Goal: Check status: Check status

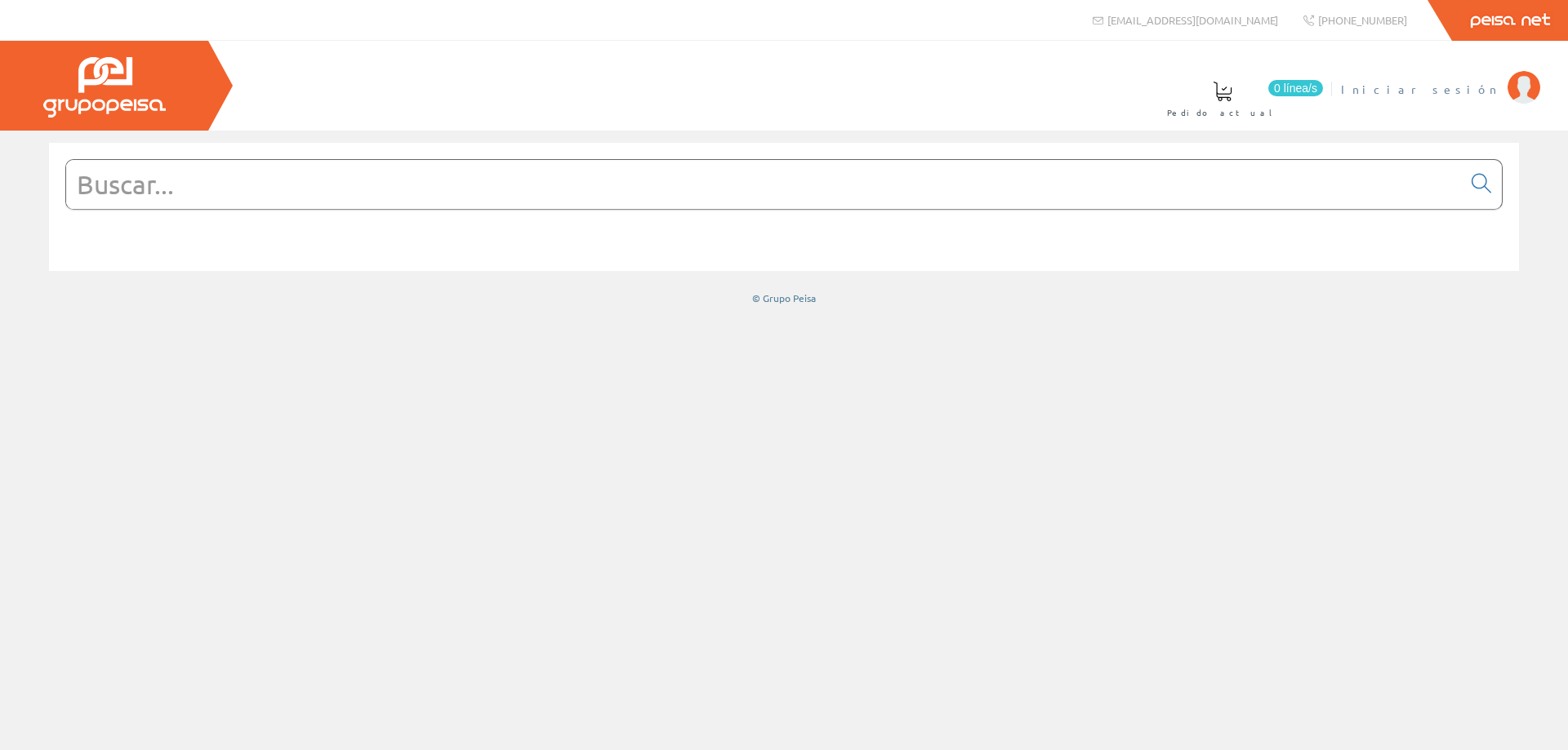
click at [1526, 84] on img at bounding box center [1523, 87] width 33 height 33
click at [1517, 83] on img at bounding box center [1523, 87] width 33 height 33
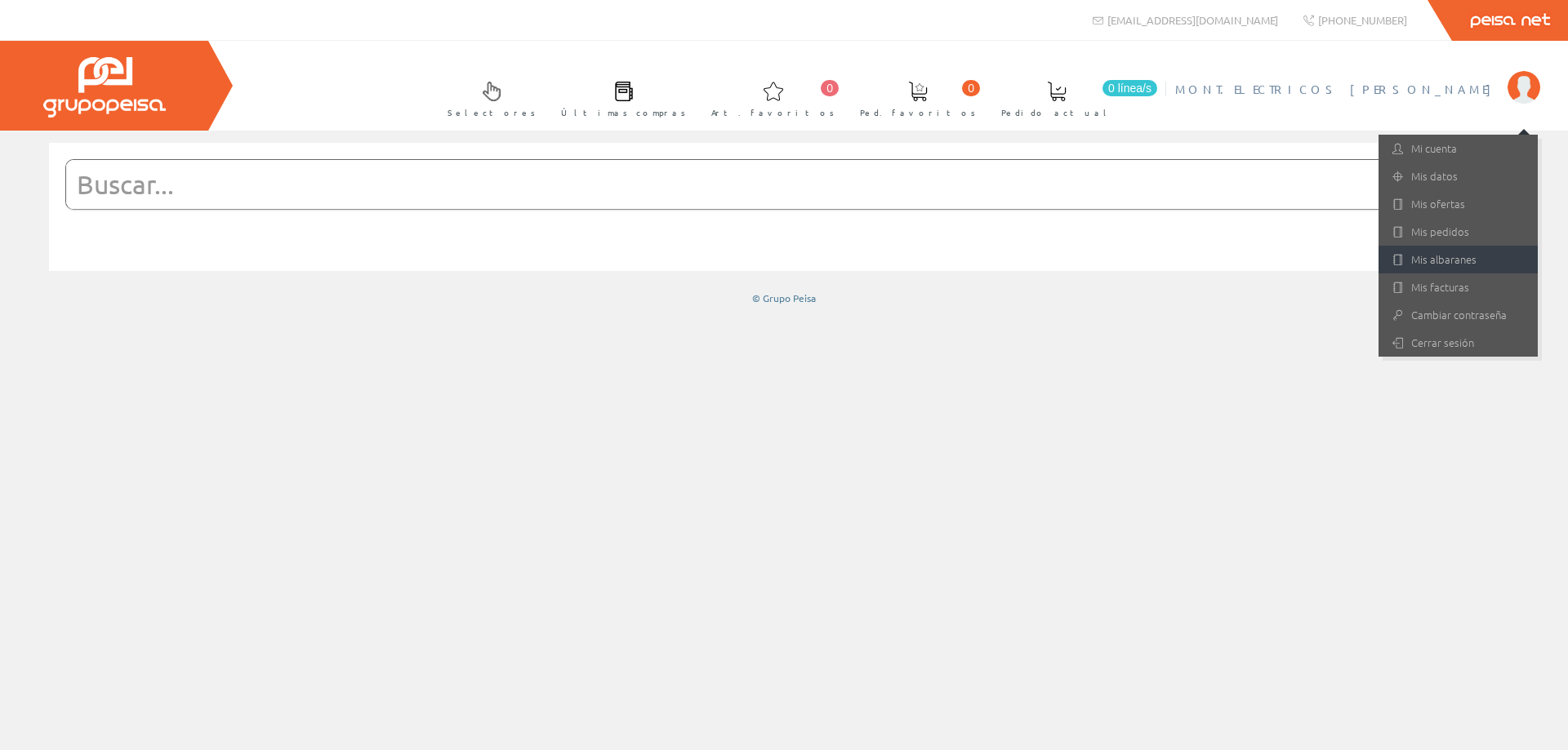
click at [1451, 261] on link "Mis albaranes" at bounding box center [1458, 260] width 160 height 28
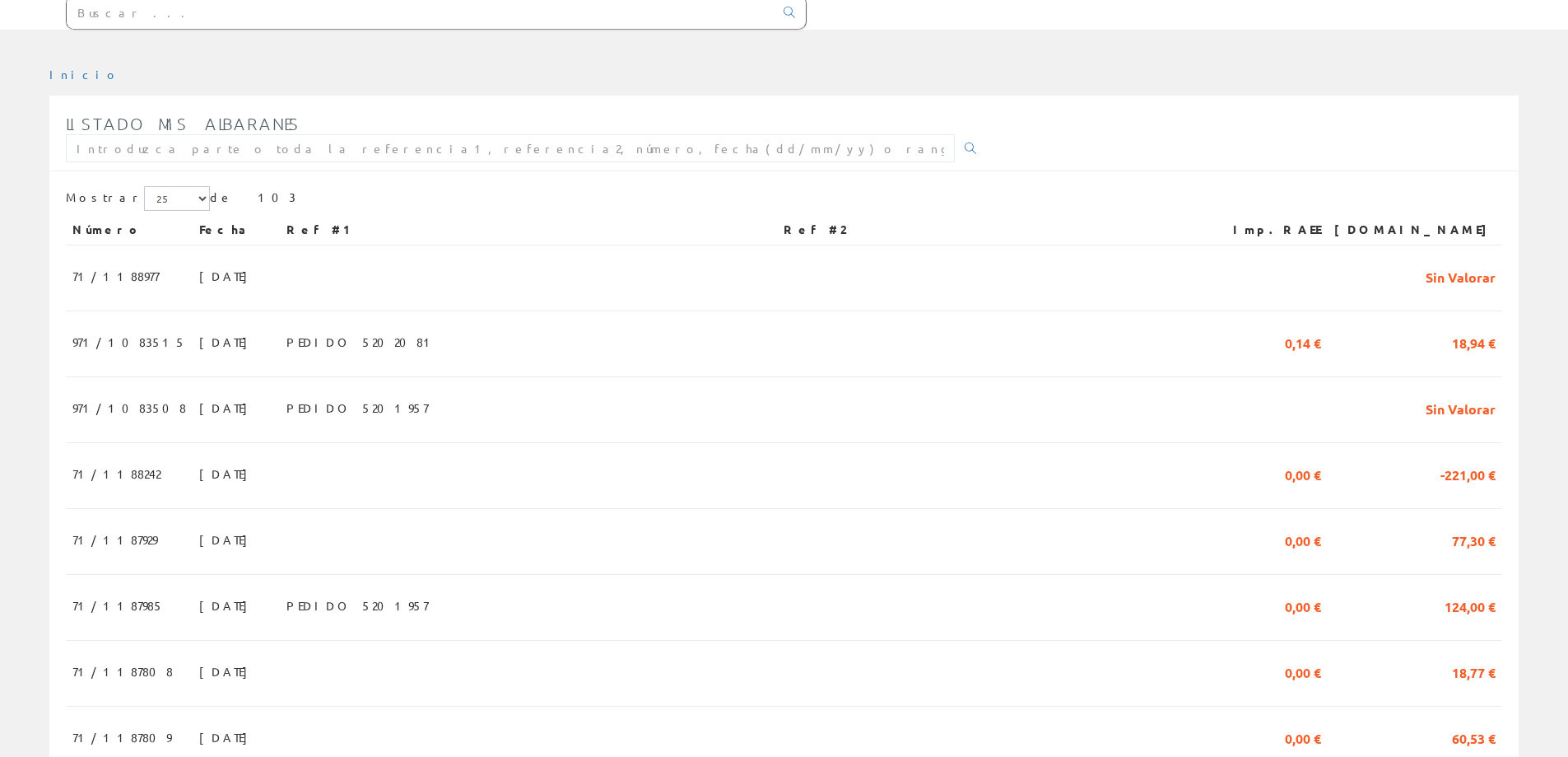
scroll to position [247, 0]
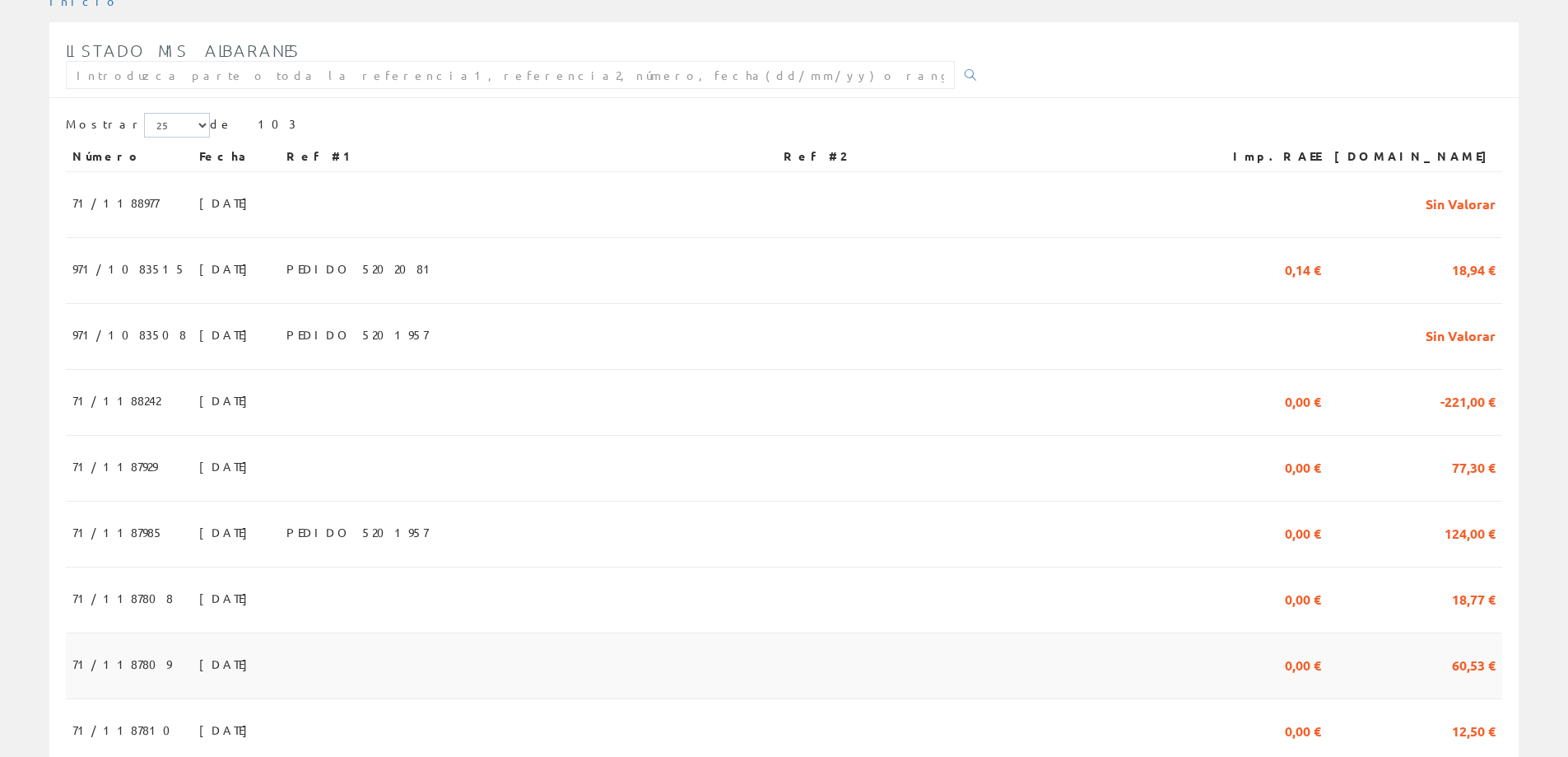
click at [199, 671] on span "[DATE]" at bounding box center [227, 664] width 57 height 28
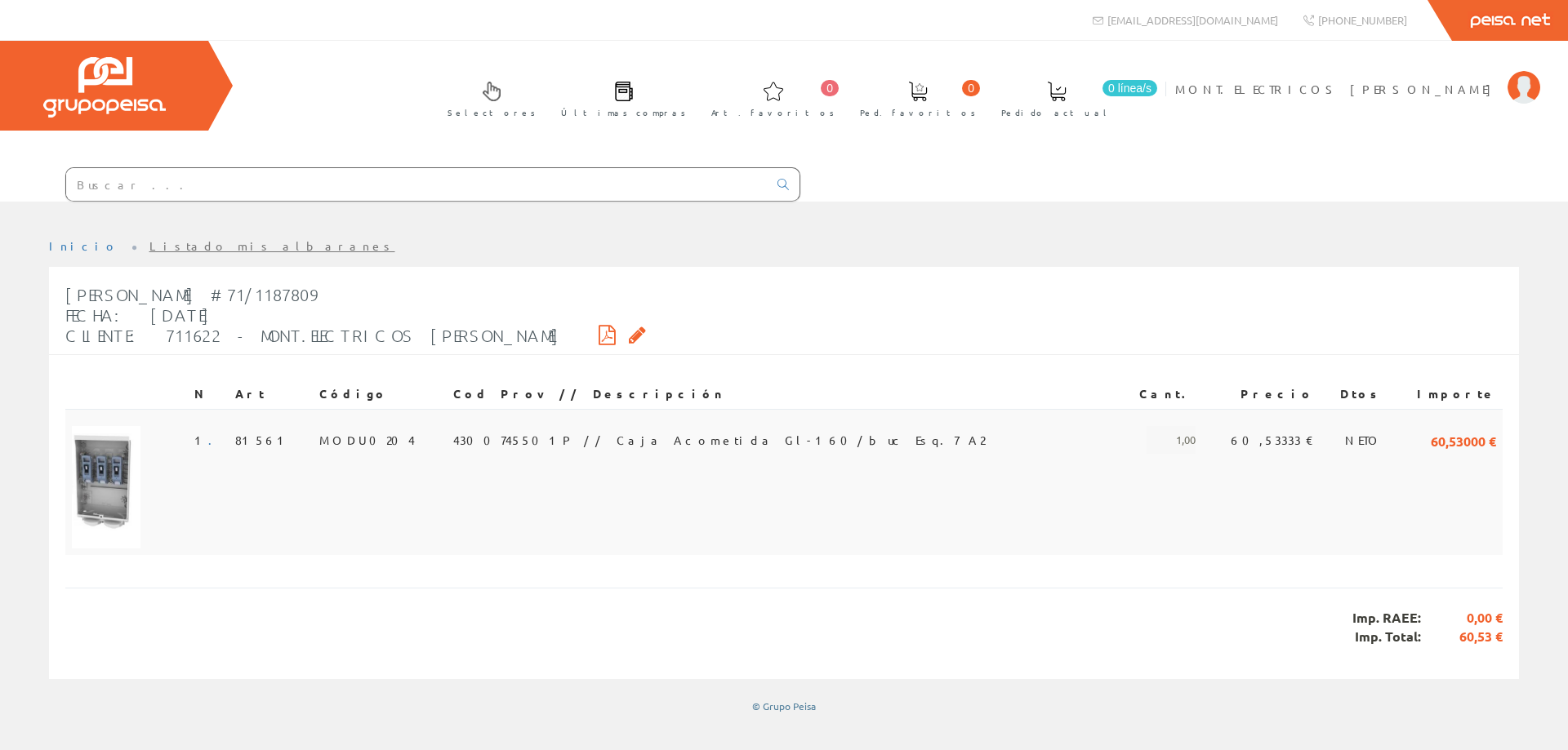
click at [114, 490] on img at bounding box center [105, 487] width 68 height 123
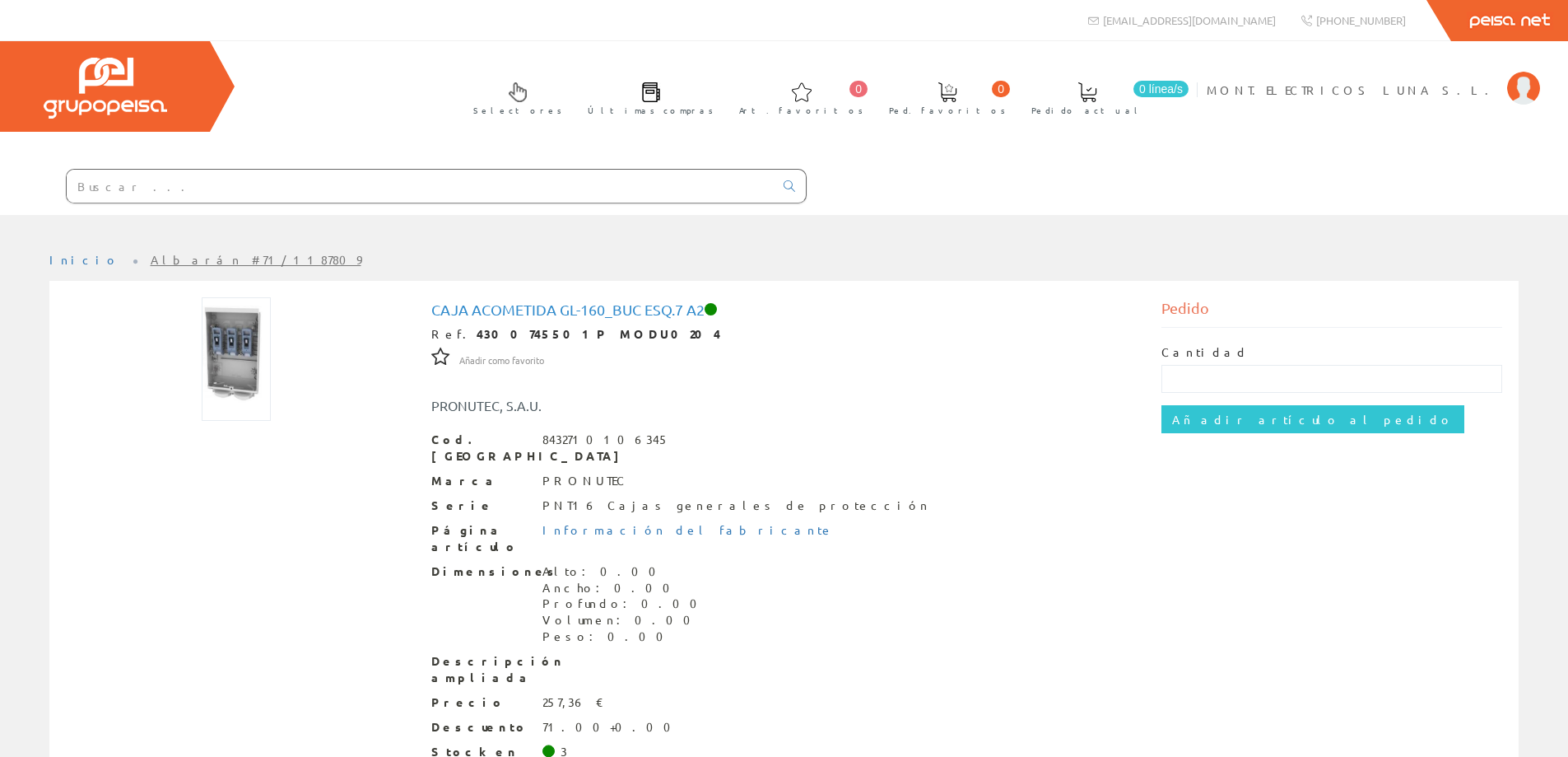
click at [246, 374] on img at bounding box center [236, 359] width 69 height 124
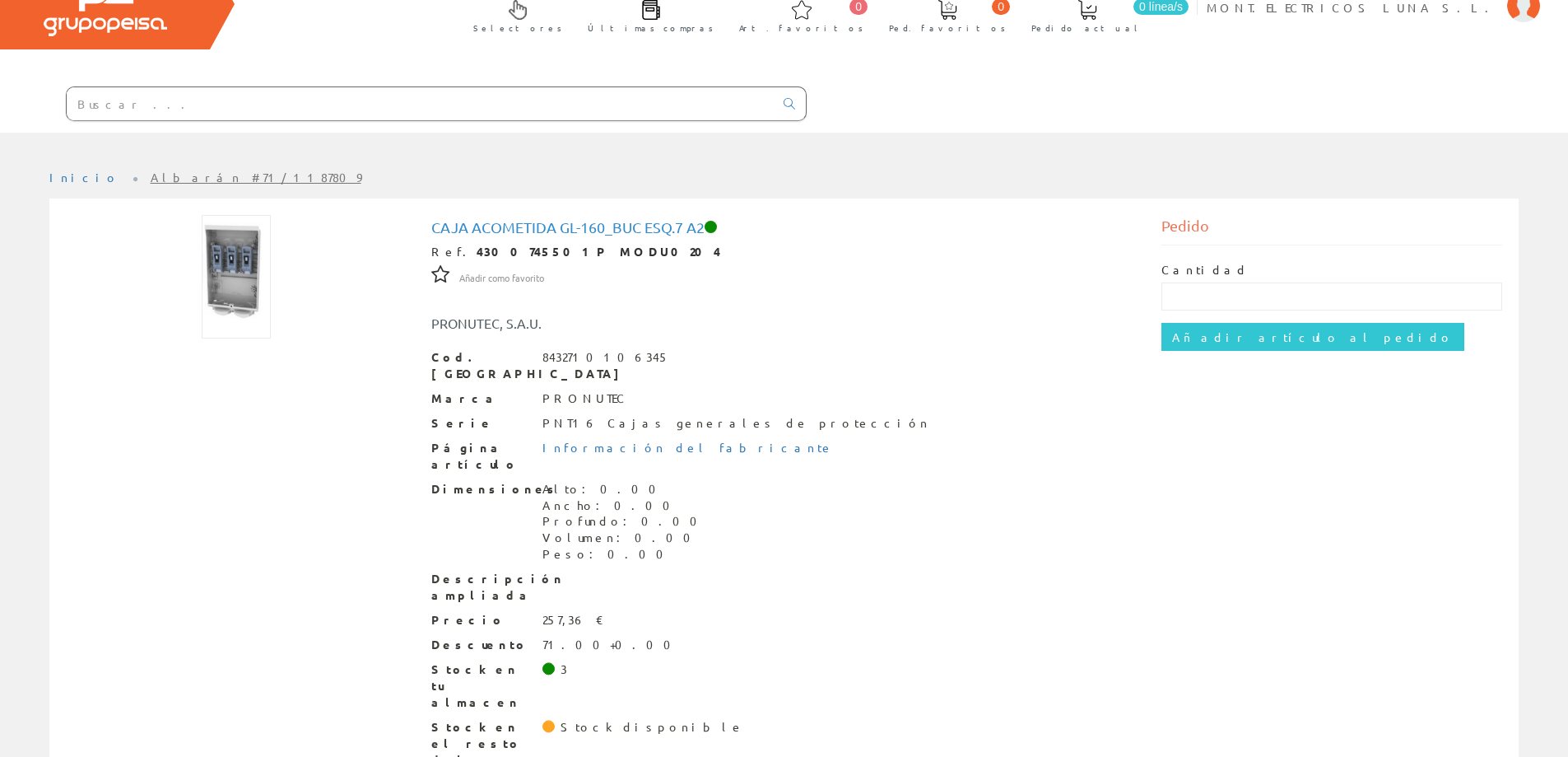
click at [540, 358] on div "Cod. Barras 8432710106345" at bounding box center [784, 365] width 707 height 33
drag, startPoint x: 545, startPoint y: 355, endPoint x: 602, endPoint y: 375, distance: 60.4
click at [602, 375] on div "Cod. Barras 8432710106345 Marca PRONUTEC Serie PNT16 Cajas generales de protecc…" at bounding box center [784, 559] width 707 height 420
copy div "8432710106345 Marca PRONUTEC"
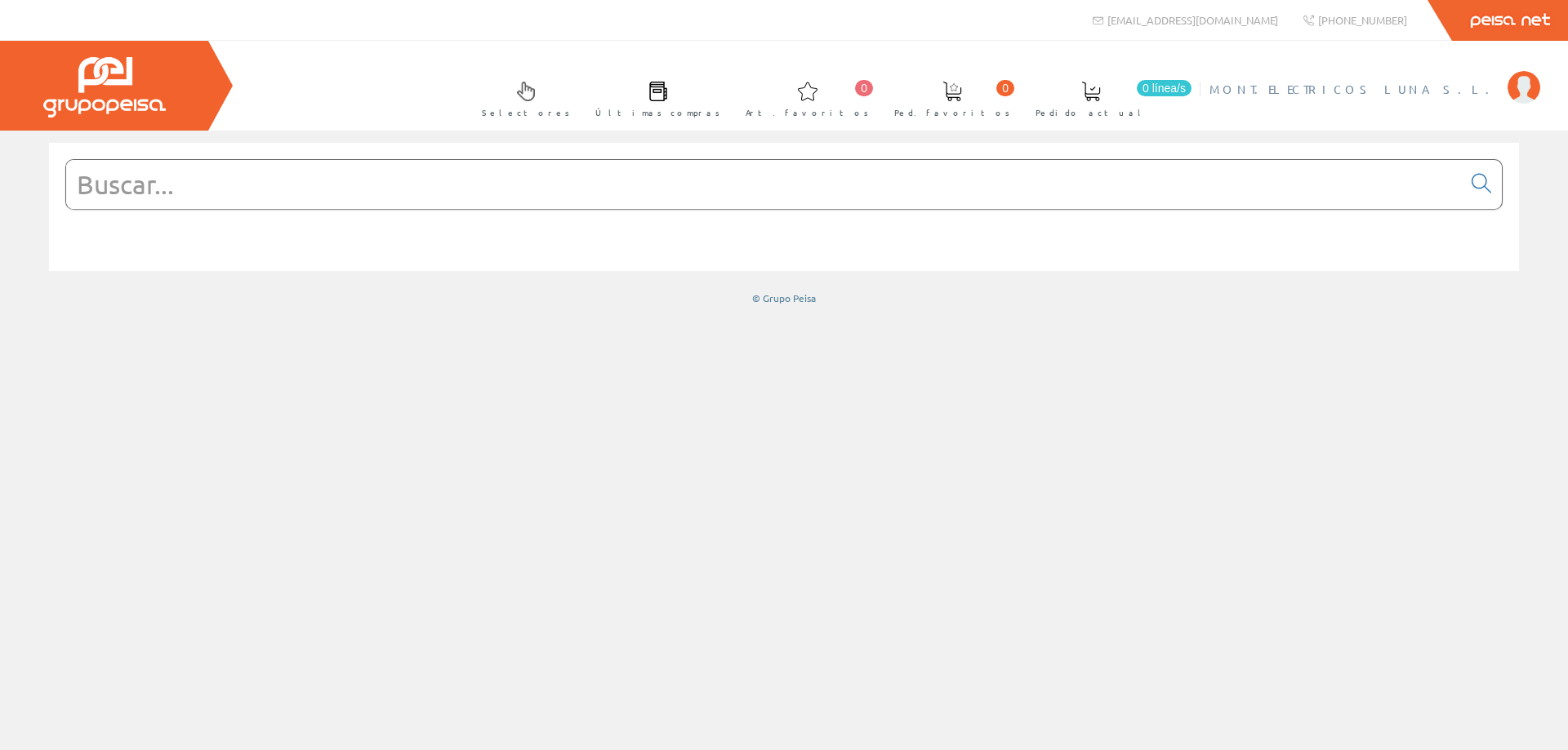
click at [1513, 81] on img at bounding box center [1523, 87] width 33 height 33
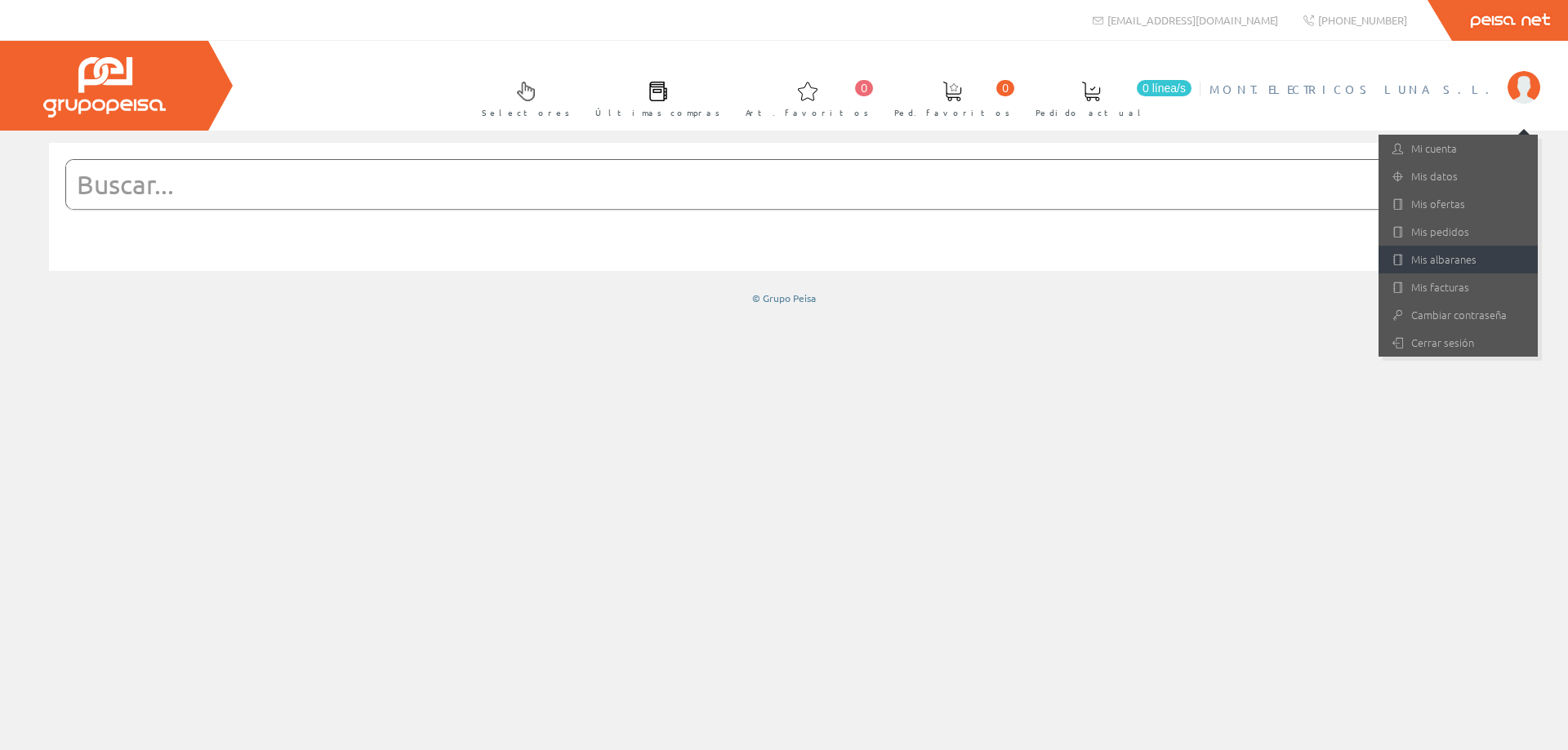
click at [1440, 263] on link "Mis albaranes" at bounding box center [1458, 260] width 160 height 28
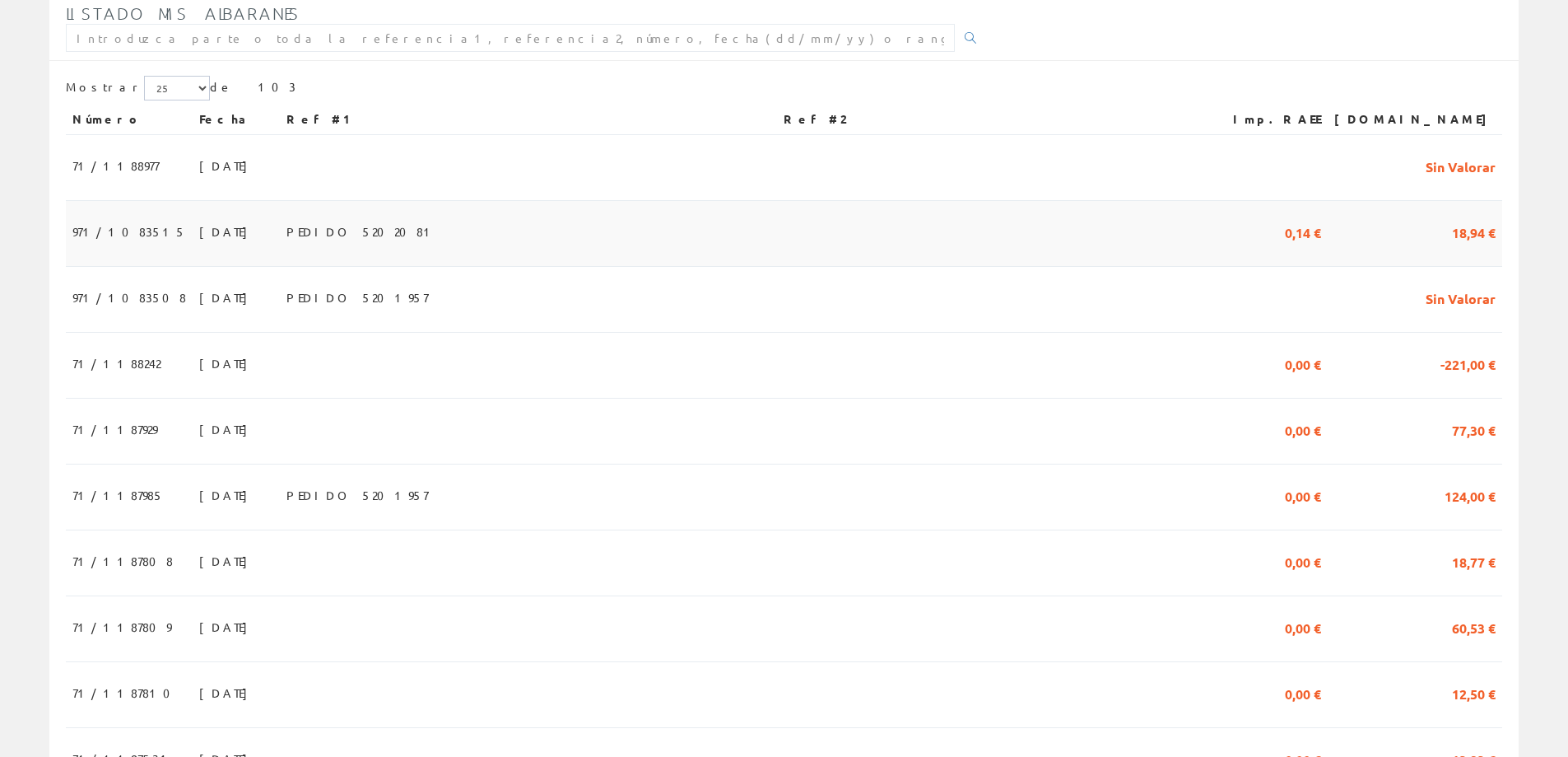
scroll to position [330, 0]
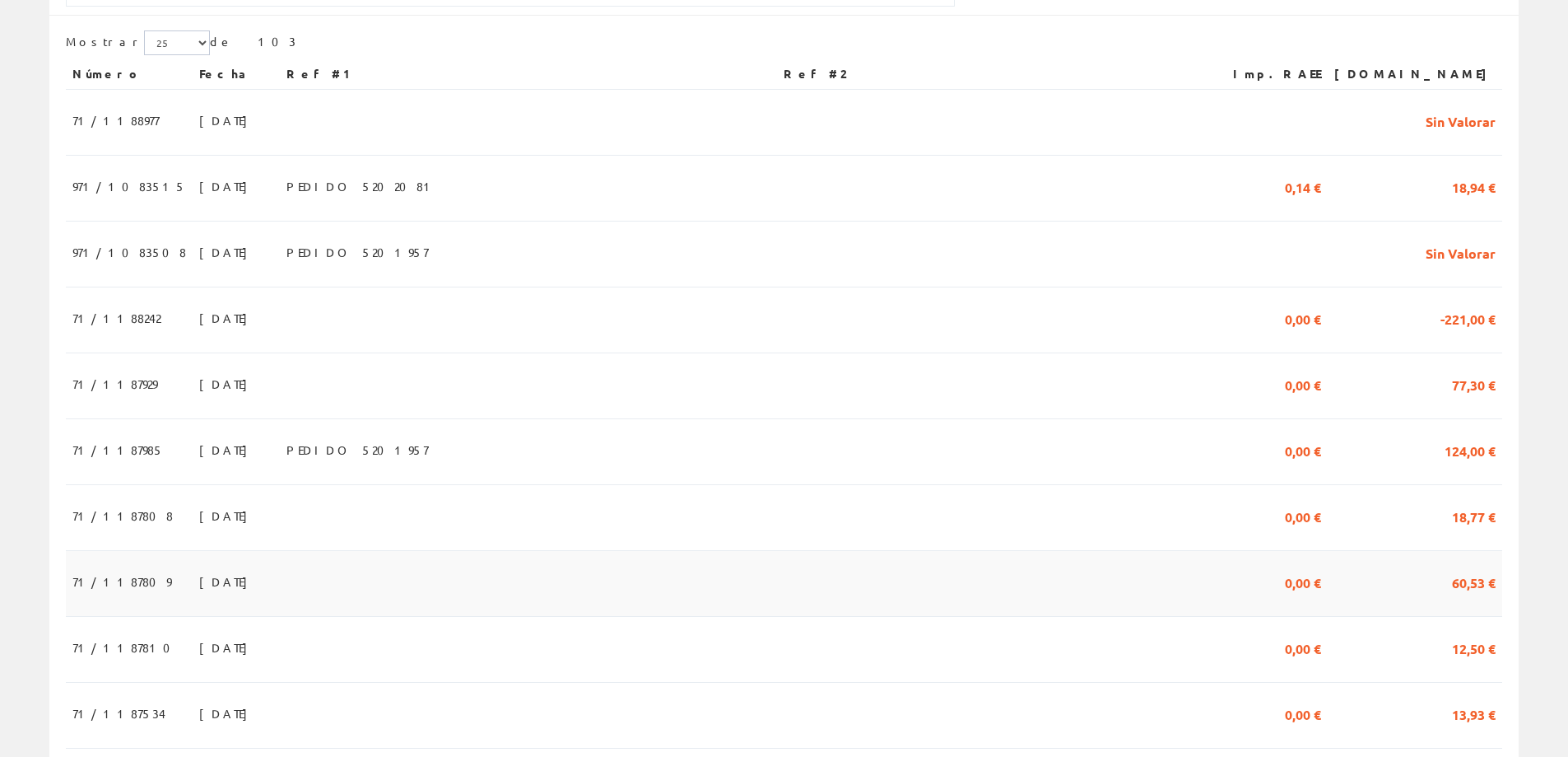
click at [199, 588] on span "05/09/2025" at bounding box center [227, 582] width 57 height 28
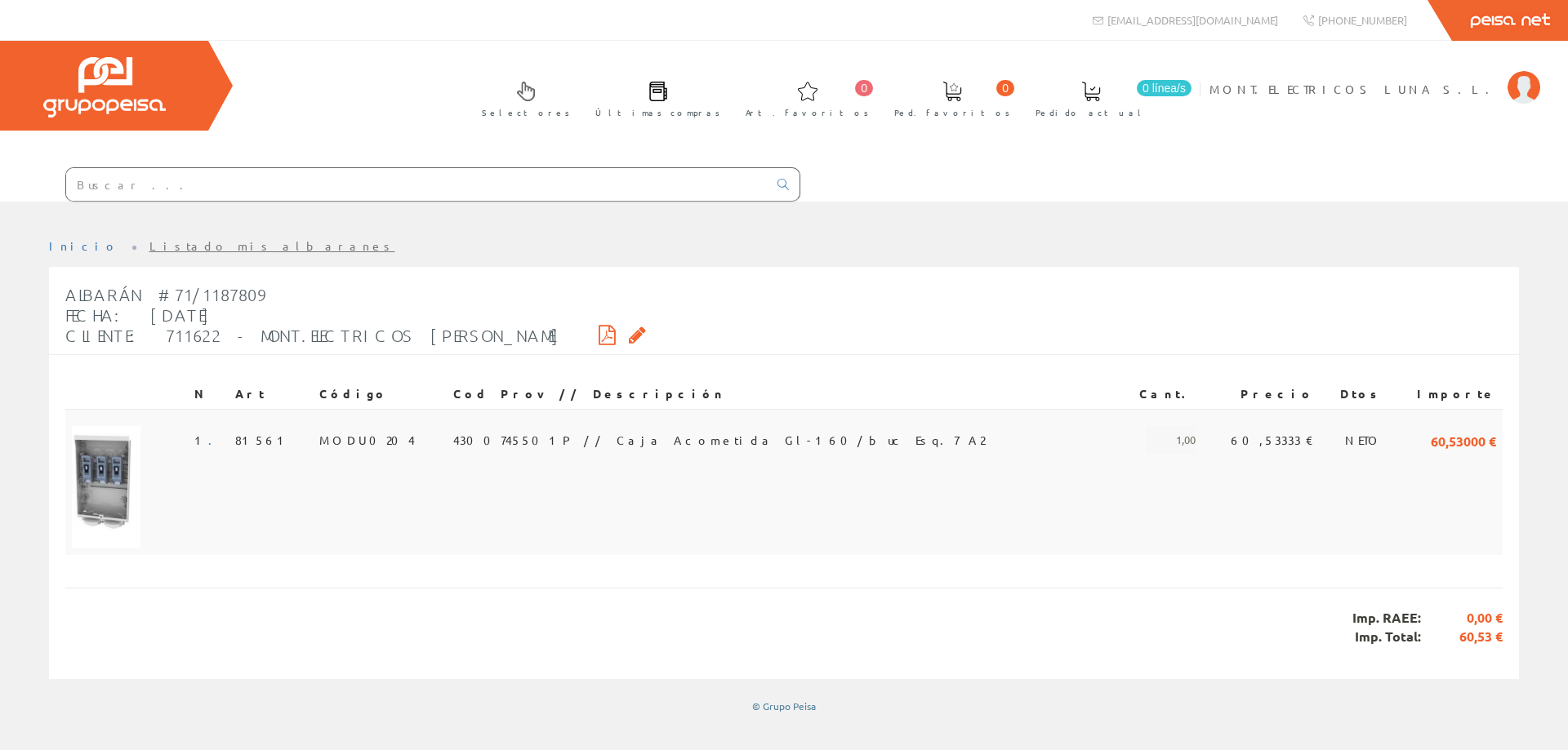
click at [104, 470] on img at bounding box center [105, 487] width 68 height 123
